Goal: Use online tool/utility: Utilize a website feature to perform a specific function

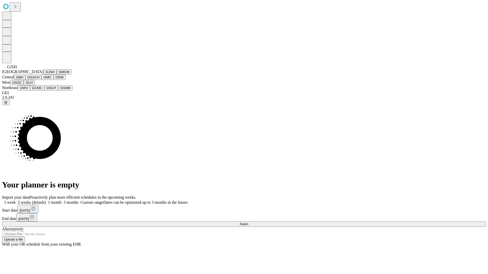
click at [43, 75] on button "GJSH" at bounding box center [49, 71] width 13 height 5
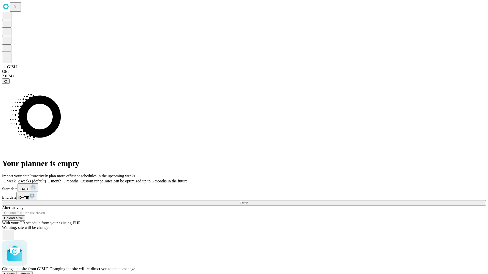
click at [31, 272] on span "Confirm" at bounding box center [25, 274] width 12 height 4
click at [46, 179] on label "2 weeks (default)" at bounding box center [31, 181] width 30 height 4
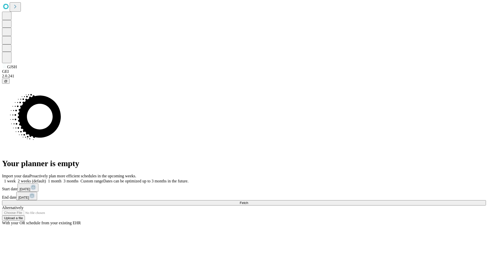
click at [248, 201] on span "Fetch" at bounding box center [243, 203] width 8 height 4
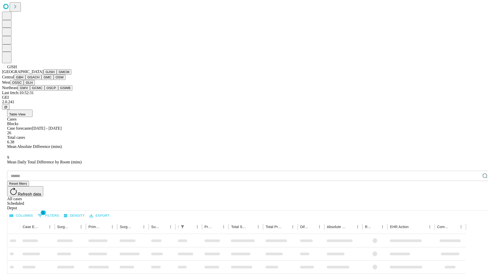
click at [57, 75] on button "GMCM" at bounding box center [64, 71] width 15 height 5
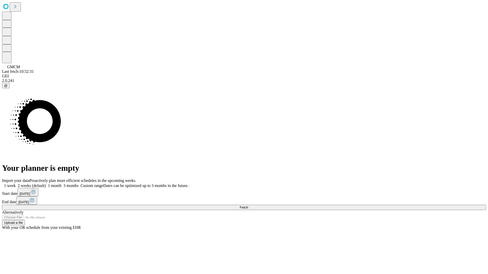
click at [46, 184] on label "2 weeks (default)" at bounding box center [31, 186] width 30 height 4
click at [248, 206] on span "Fetch" at bounding box center [243, 208] width 8 height 4
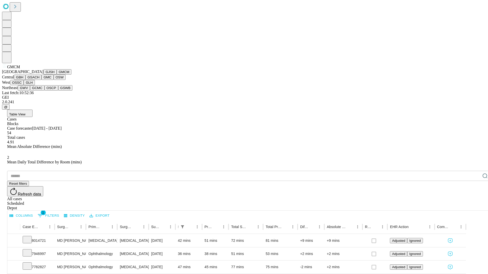
click at [25, 80] on button "GBH" at bounding box center [19, 77] width 11 height 5
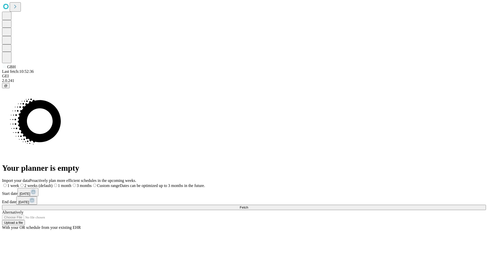
click at [53, 184] on label "2 weeks (default)" at bounding box center [36, 186] width 34 height 4
click at [248, 206] on span "Fetch" at bounding box center [243, 208] width 8 height 4
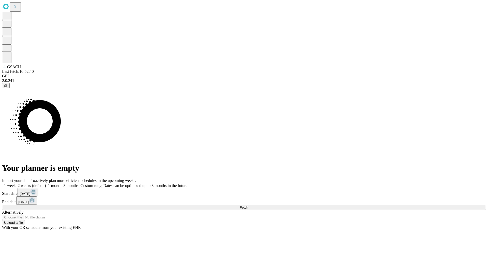
click at [46, 184] on label "2 weeks (default)" at bounding box center [31, 186] width 30 height 4
click at [248, 206] on span "Fetch" at bounding box center [243, 208] width 8 height 4
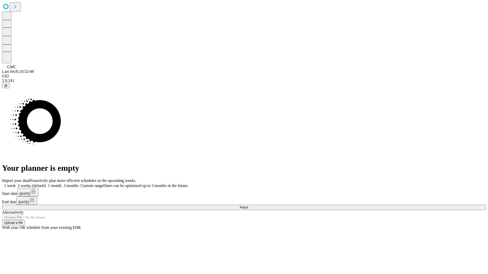
click at [46, 184] on label "2 weeks (default)" at bounding box center [31, 186] width 30 height 4
click at [248, 206] on span "Fetch" at bounding box center [243, 208] width 8 height 4
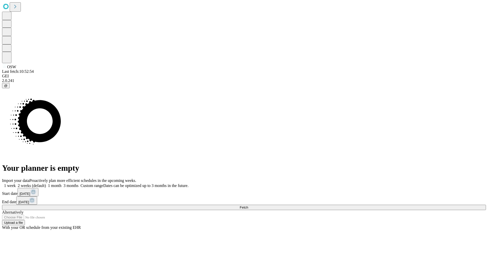
click at [46, 184] on label "2 weeks (default)" at bounding box center [31, 186] width 30 height 4
click at [248, 206] on span "Fetch" at bounding box center [243, 208] width 8 height 4
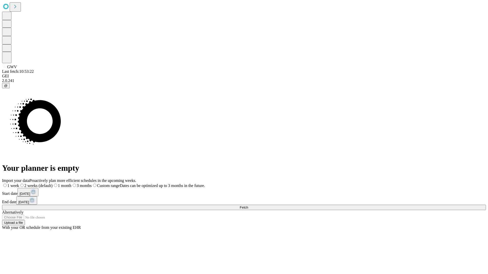
click at [248, 206] on span "Fetch" at bounding box center [243, 208] width 8 height 4
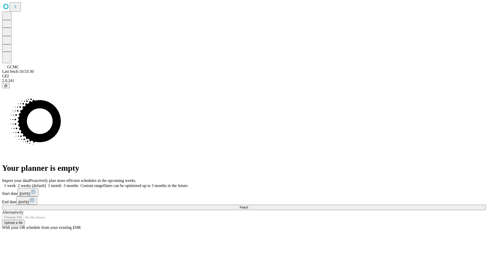
click at [248, 206] on span "Fetch" at bounding box center [243, 208] width 8 height 4
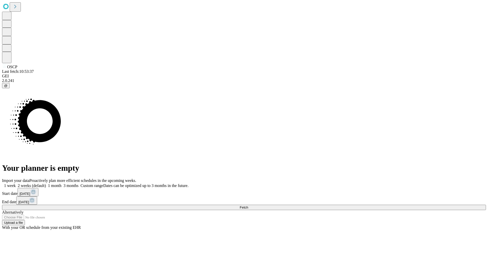
click at [46, 184] on label "2 weeks (default)" at bounding box center [31, 186] width 30 height 4
click at [248, 206] on span "Fetch" at bounding box center [243, 208] width 8 height 4
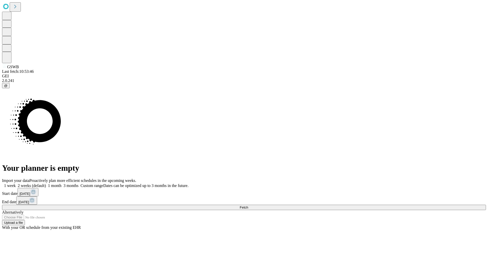
click at [46, 184] on label "2 weeks (default)" at bounding box center [31, 186] width 30 height 4
click at [248, 206] on span "Fetch" at bounding box center [243, 208] width 8 height 4
